Goal: Find specific page/section: Find specific page/section

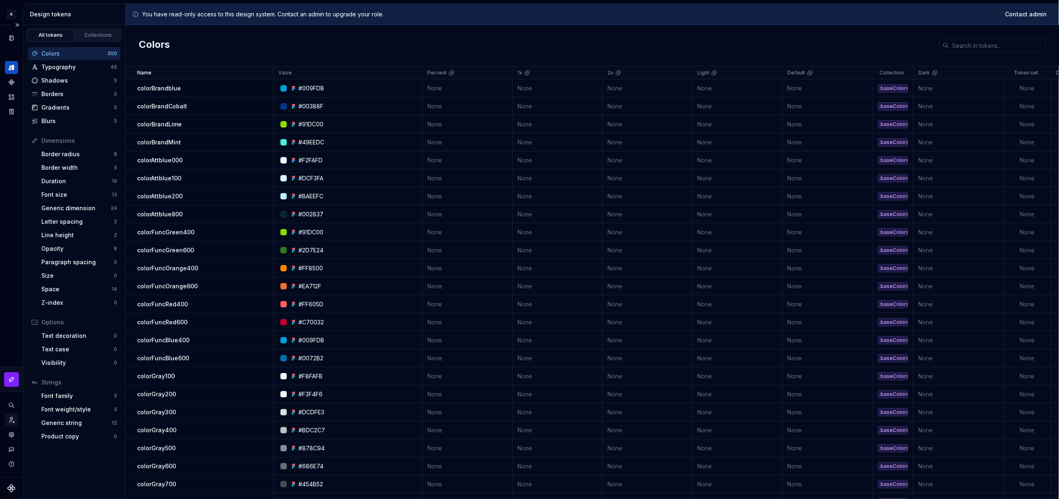
click at [9, 411] on icon "Invite team" at bounding box center [11, 420] width 7 height 7
